Goal: Transaction & Acquisition: Purchase product/service

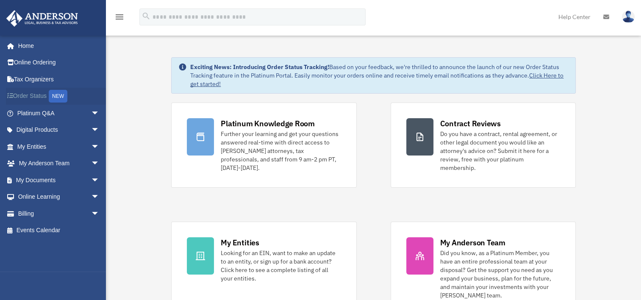
click at [45, 97] on link "Order Status NEW" at bounding box center [59, 96] width 106 height 17
click at [26, 211] on link "Billing arrow_drop_down" at bounding box center [59, 213] width 106 height 17
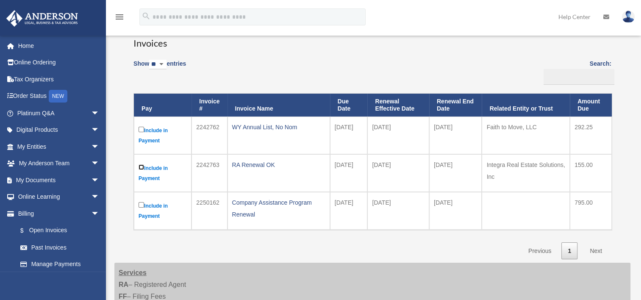
scroll to position [42, 0]
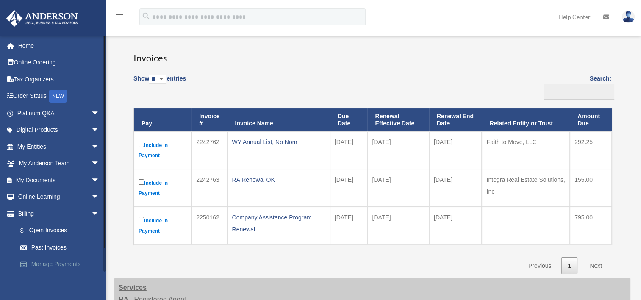
click at [62, 266] on link "Manage Payments" at bounding box center [62, 264] width 100 height 17
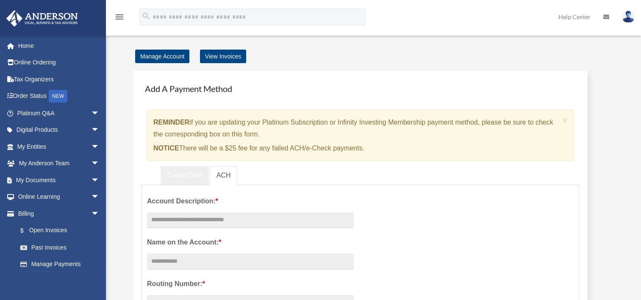
click at [193, 178] on link "Credit Card" at bounding box center [185, 175] width 48 height 19
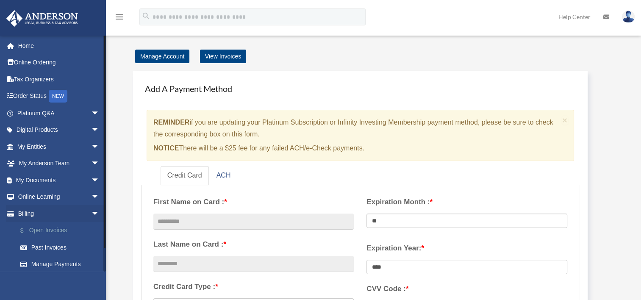
click at [43, 231] on link "$ Open Invoices" at bounding box center [62, 230] width 100 height 17
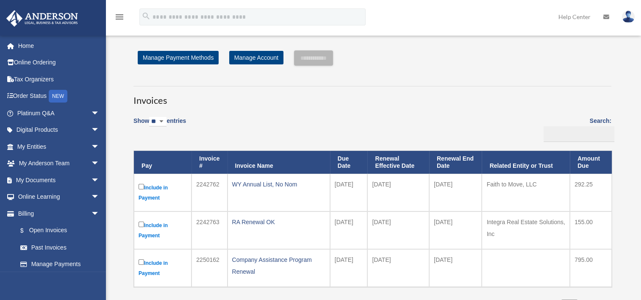
click at [141, 258] on label "Include in Payment" at bounding box center [163, 268] width 48 height 21
click at [321, 58] on input "**********" at bounding box center [313, 57] width 39 height 15
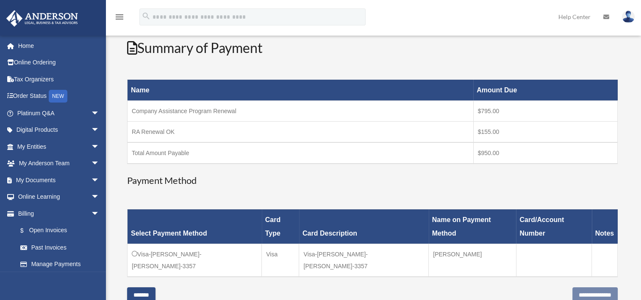
scroll to position [100, 0]
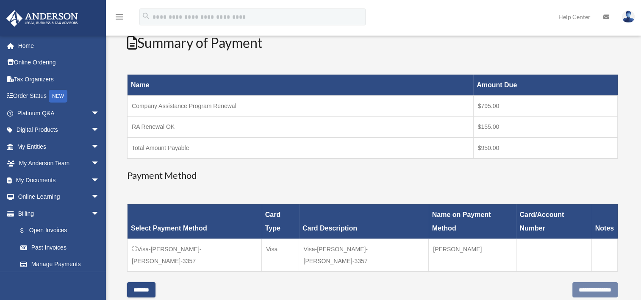
click at [144, 282] on input "*******" at bounding box center [141, 289] width 28 height 15
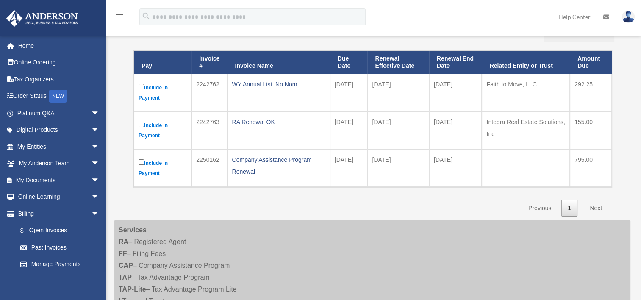
scroll to position [0, 0]
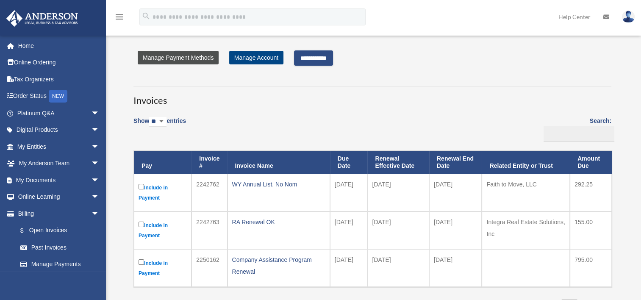
click at [210, 54] on link "Manage Payment Methods" at bounding box center [178, 58] width 81 height 14
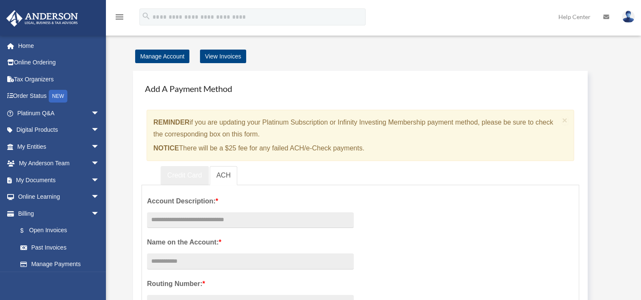
click at [198, 172] on link "Credit Card" at bounding box center [185, 175] width 48 height 19
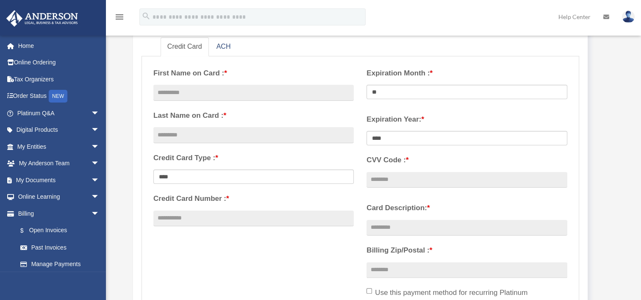
scroll to position [130, 0]
click at [317, 91] on input "text" at bounding box center [253, 92] width 200 height 16
click at [286, 95] on input "text" at bounding box center [253, 92] width 200 height 16
